Goal: Task Accomplishment & Management: Use online tool/utility

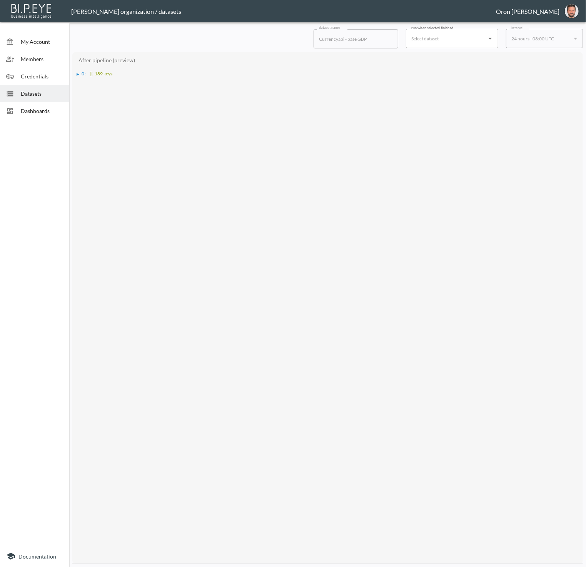
click at [76, 73] on div "After pipeline (preview) ▶ 0 : {} 189 keys" at bounding box center [327, 308] width 511 height 512
click at [48, 91] on span "Datasets" at bounding box center [42, 94] width 42 height 8
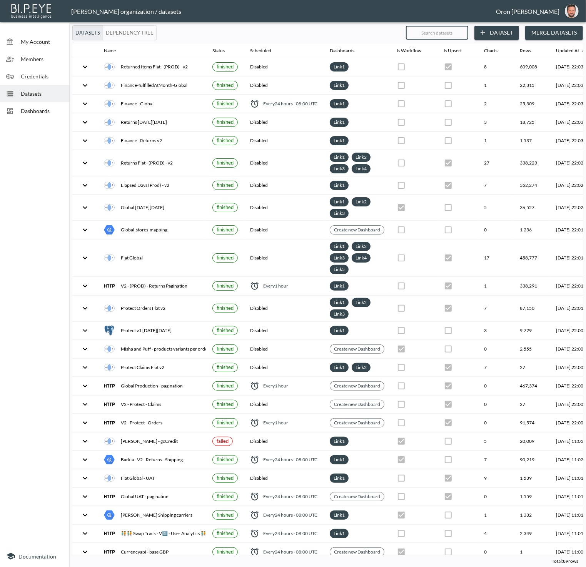
click at [444, 32] on input "text" at bounding box center [437, 32] width 62 height 19
type input "c"
checkbox input "false"
checkbox input "true"
checkbox input "false"
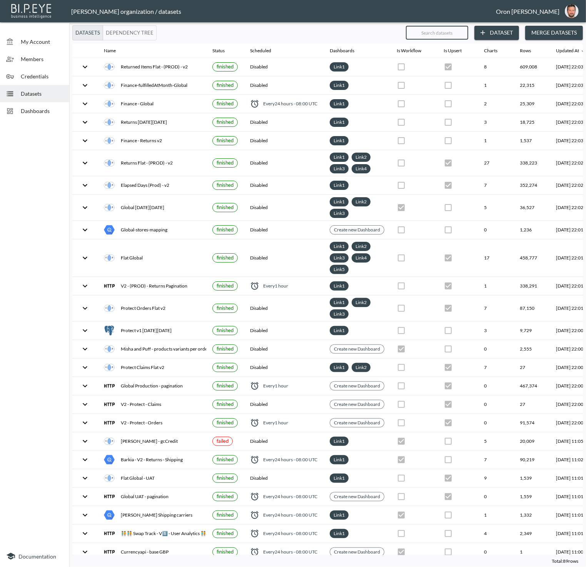
checkbox input "true"
checkbox input "false"
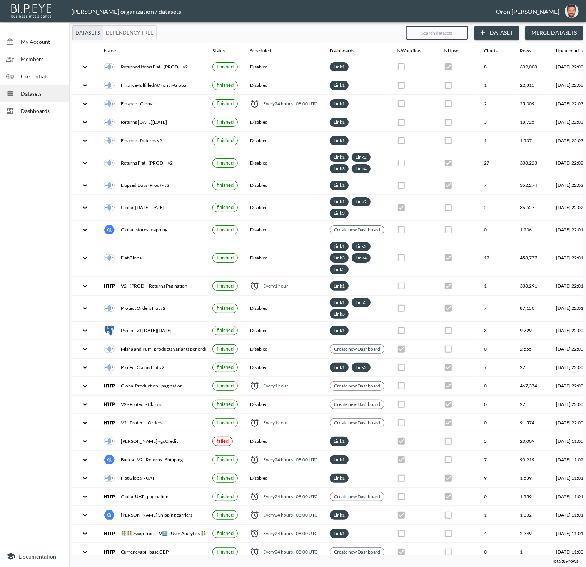
checkbox input "true"
checkbox input "false"
checkbox input "true"
checkbox input "false"
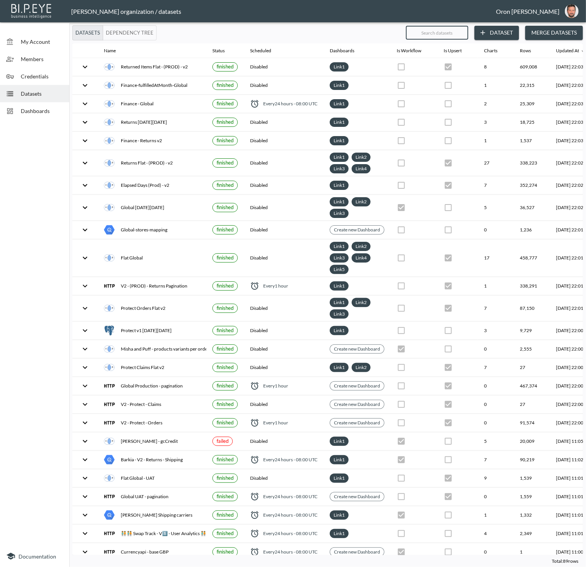
checkbox input "false"
checkbox input "true"
checkbox input "false"
checkbox input "true"
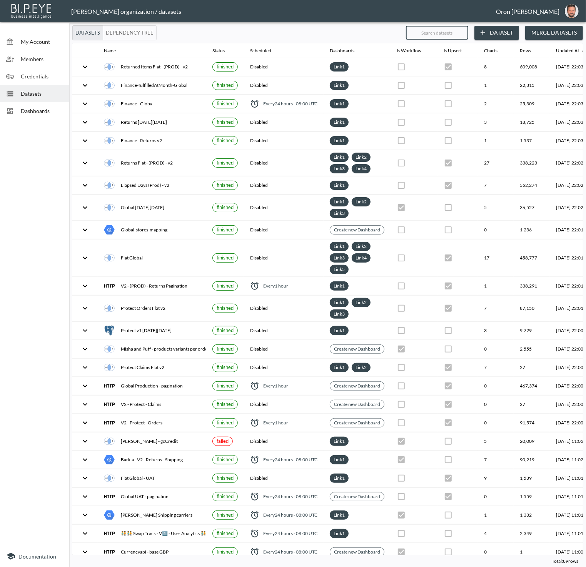
checkbox input "false"
checkbox input "true"
checkbox input "false"
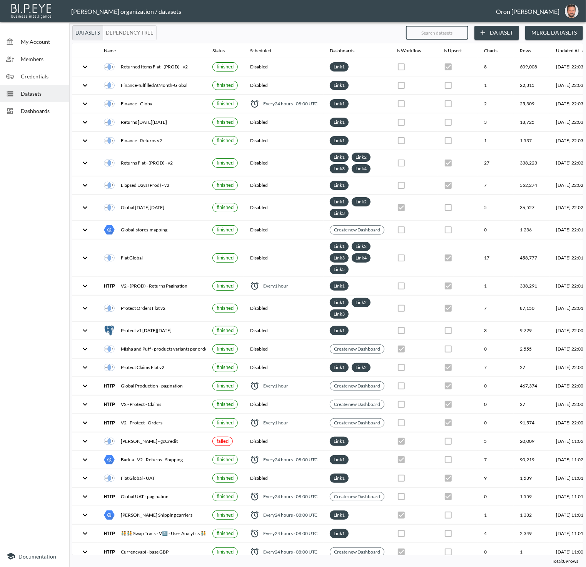
checkbox input "false"
checkbox input "true"
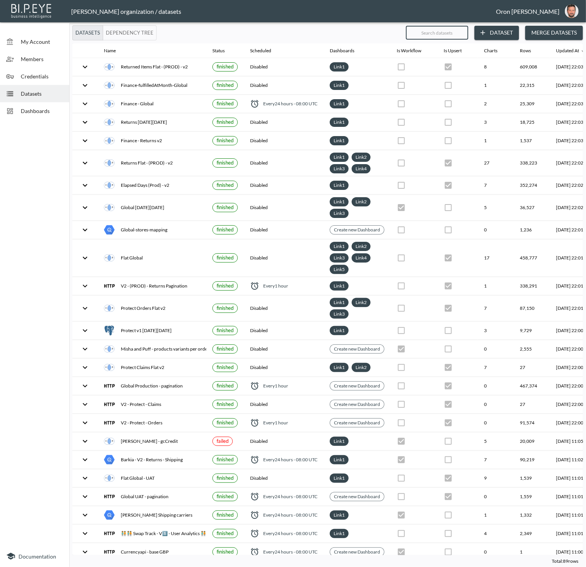
checkbox input "false"
checkbox input "true"
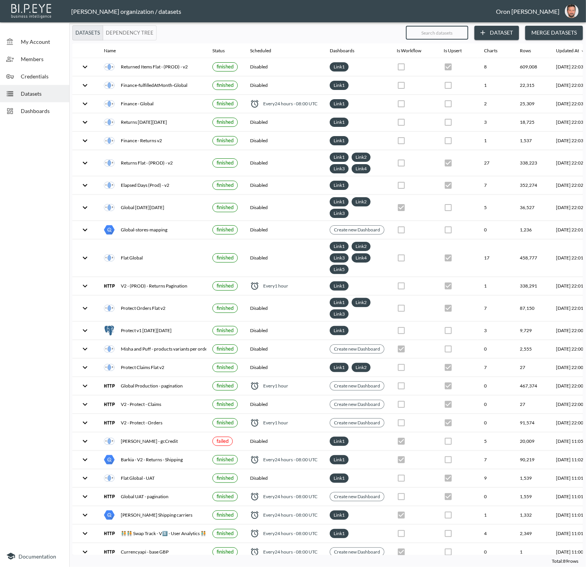
checkbox input "true"
checkbox input "false"
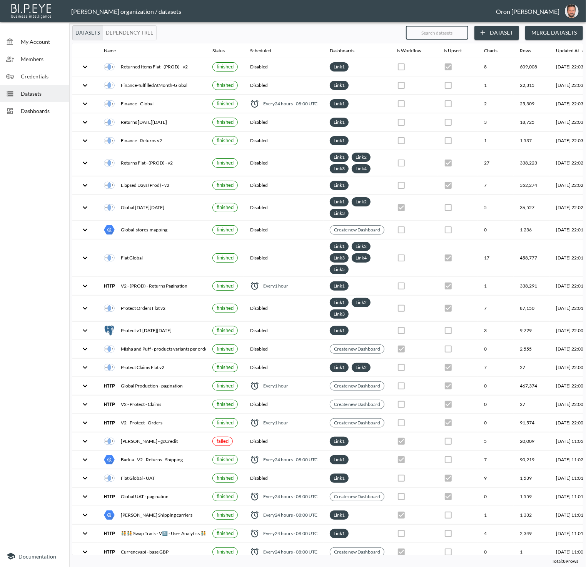
checkbox input "false"
checkbox input "true"
checkbox input "false"
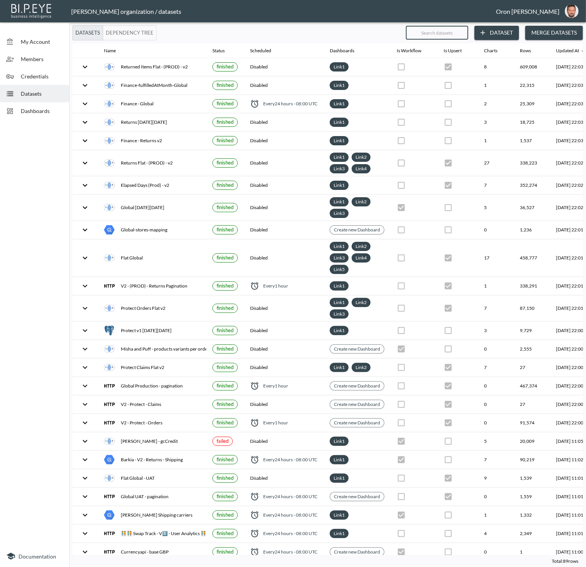
checkbox input "true"
checkbox input "false"
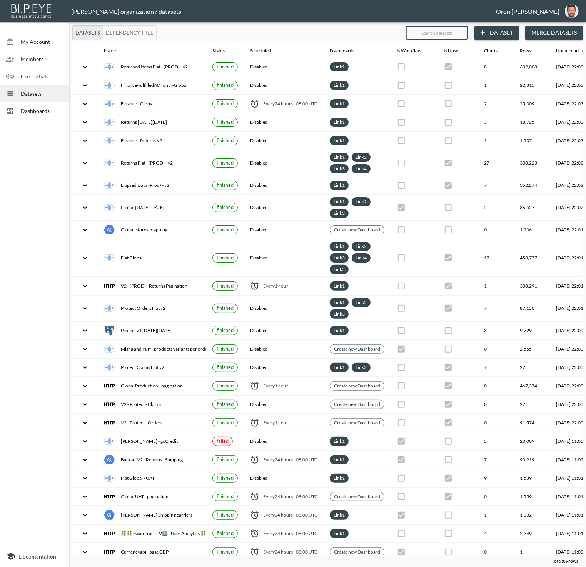
checkbox input "false"
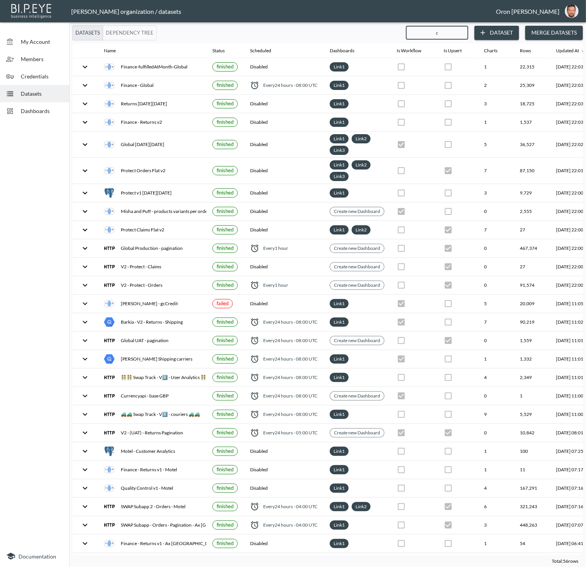
type input "cr"
checkbox input "true"
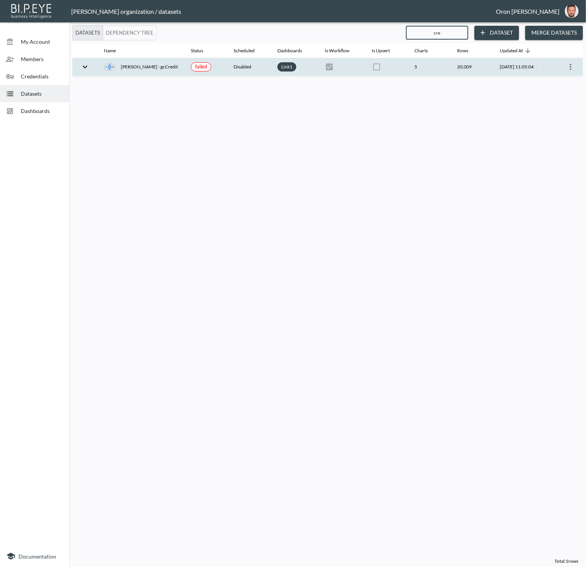
type input "cre"
click at [571, 65] on icon "more" at bounding box center [570, 66] width 9 height 9
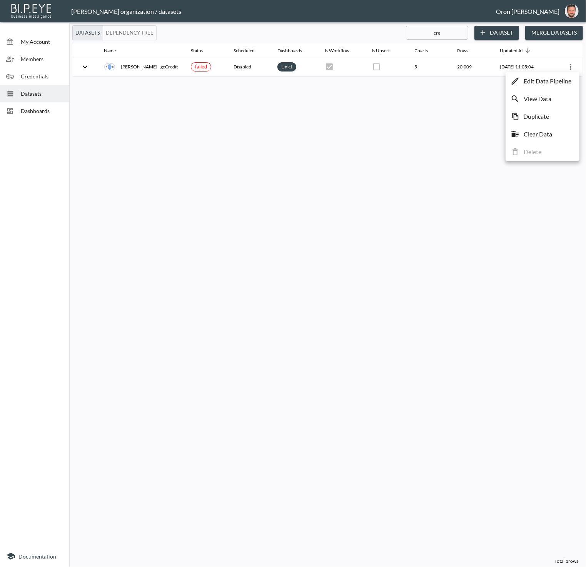
click at [563, 80] on p "Edit Data Pipeline" at bounding box center [548, 81] width 48 height 9
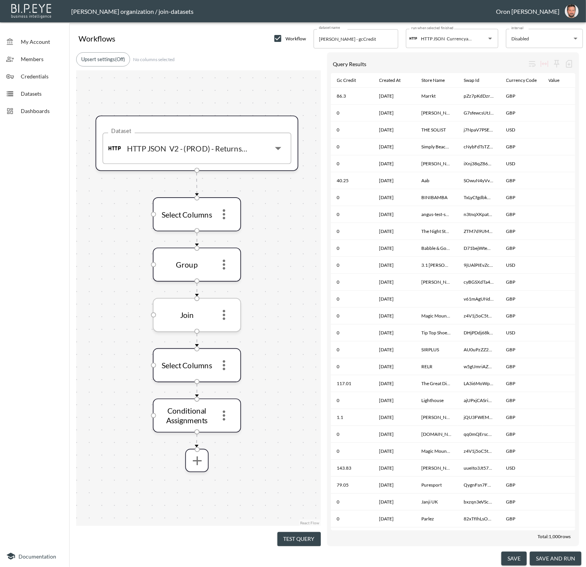
click at [225, 317] on icon "more" at bounding box center [224, 315] width 15 height 15
click at [225, 330] on li "Edit" at bounding box center [224, 334] width 34 height 14
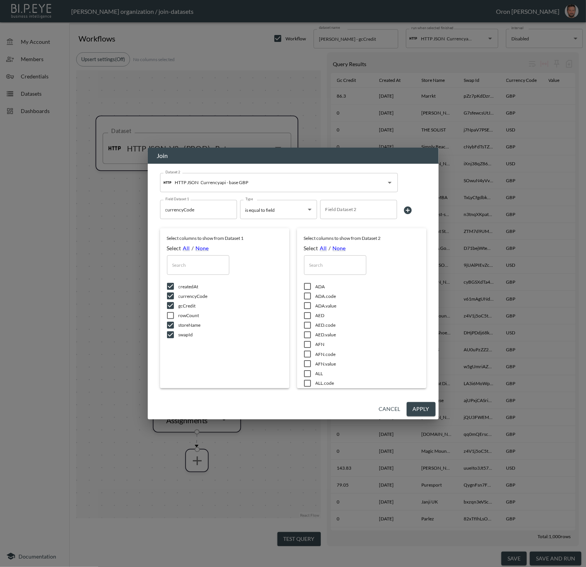
click at [370, 211] on input "Field Dataset 2" at bounding box center [359, 210] width 70 height 12
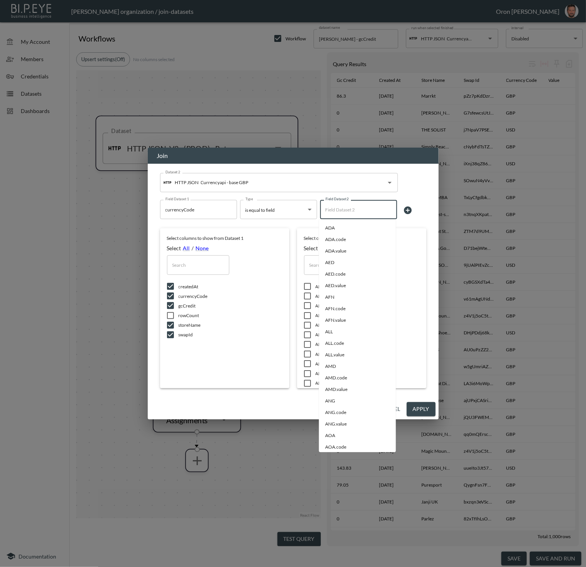
click at [409, 396] on div "Dataset 2 HTTP JSON Currencyapi - base GBP Dataset 2 Field Dataset 1 currencyCo…" at bounding box center [293, 282] width 291 height 236
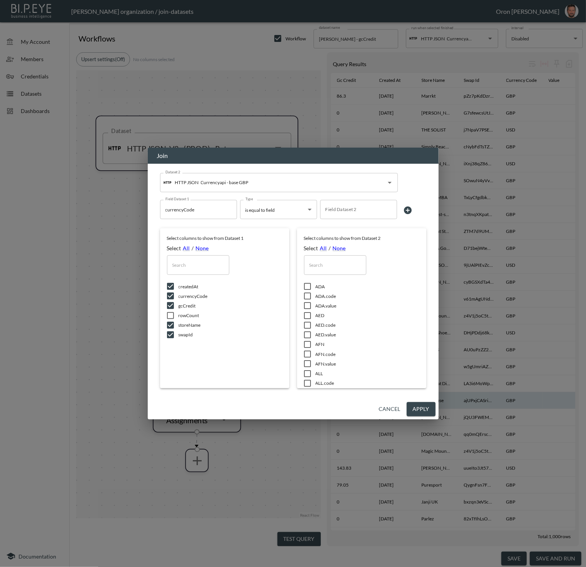
drag, startPoint x: 397, startPoint y: 405, endPoint x: 395, endPoint y: 394, distance: 11.0
click at [397, 405] on button "Cancel" at bounding box center [390, 409] width 28 height 14
